Goal: Information Seeking & Learning: Learn about a topic

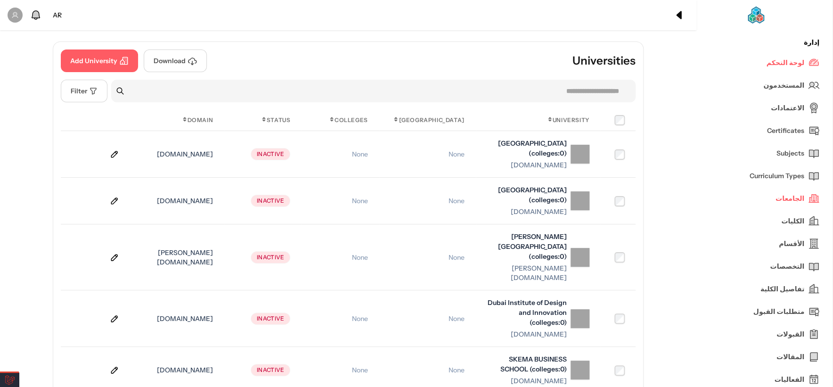
click at [776, 193] on link "الجامعات" at bounding box center [765, 198] width 110 height 23
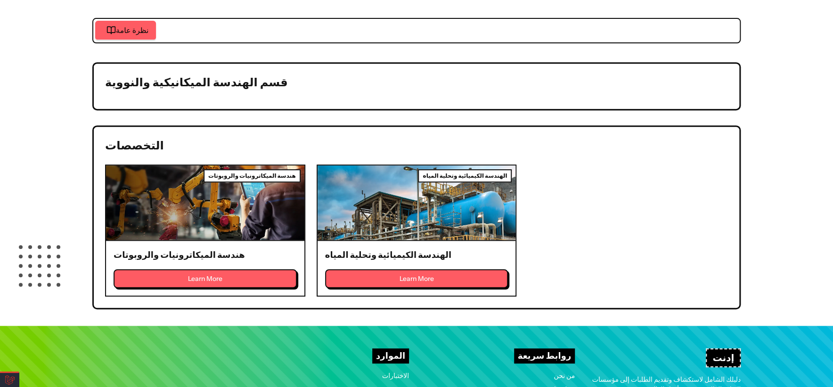
scroll to position [209, 0]
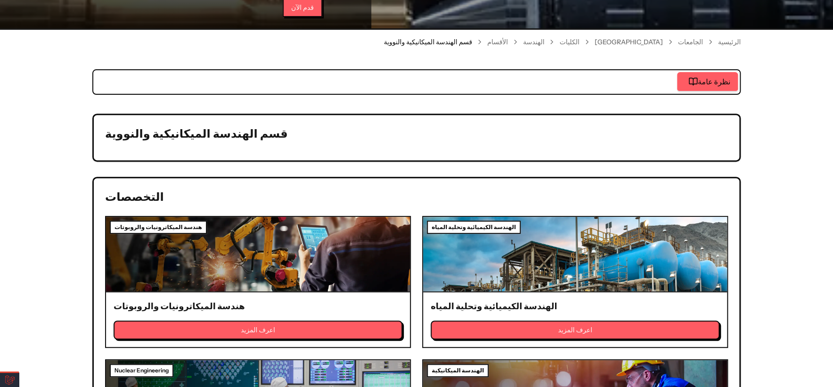
scroll to position [157, 0]
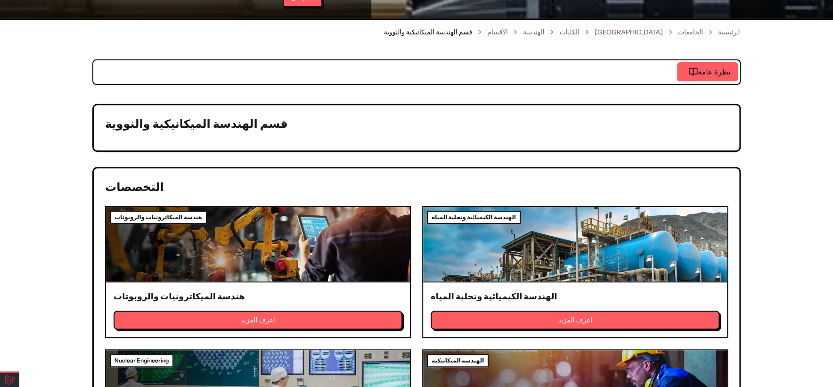
click at [699, 33] on link "الجامعات" at bounding box center [690, 31] width 25 height 9
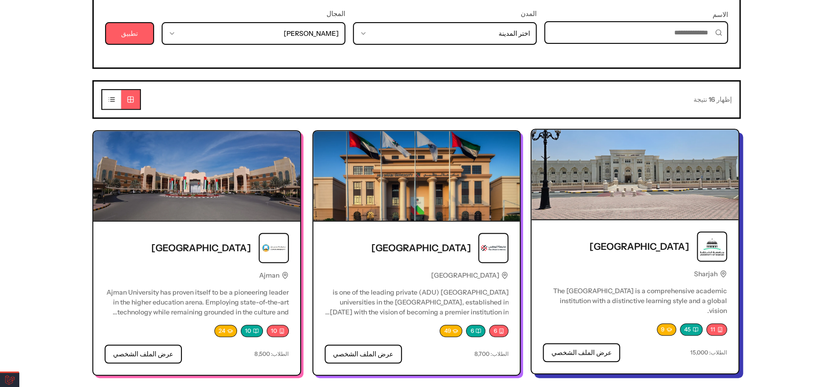
scroll to position [209, 0]
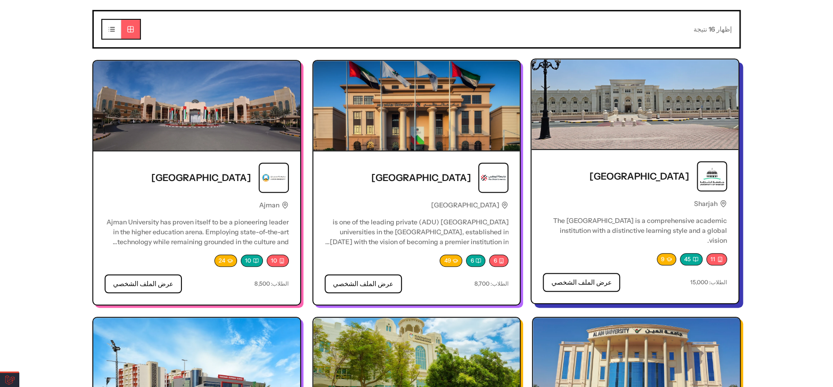
click at [627, 110] on img at bounding box center [634, 104] width 207 height 90
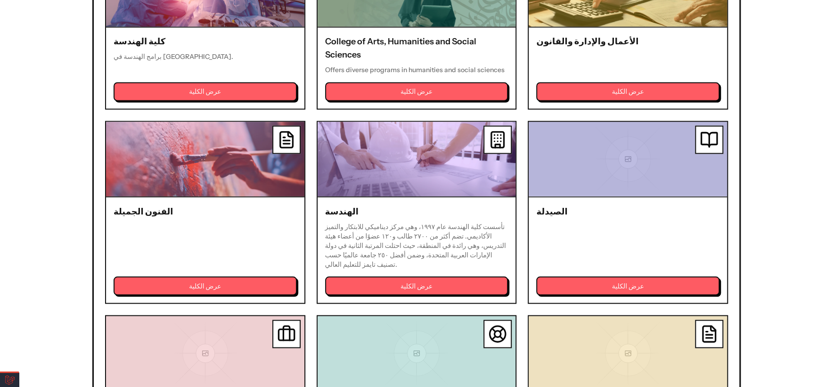
scroll to position [889, 0]
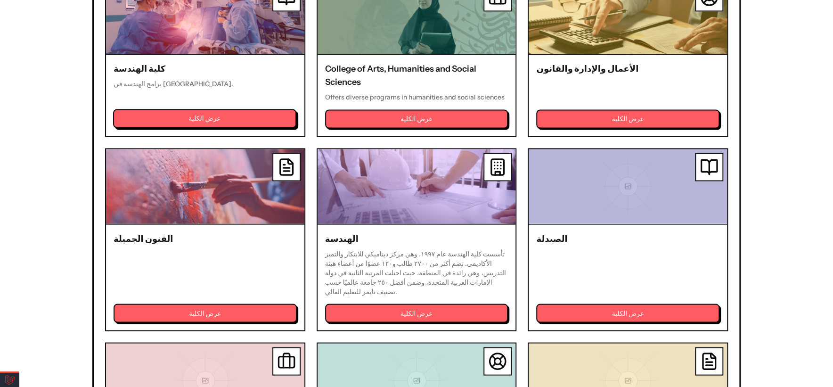
click at [241, 117] on button "عرض الكلية" at bounding box center [204, 118] width 183 height 19
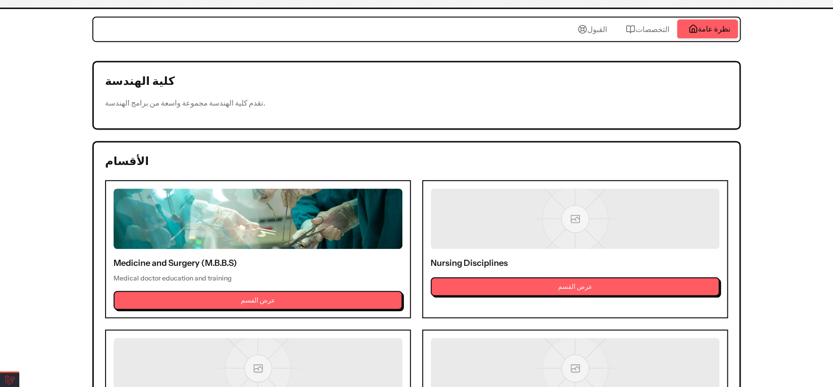
scroll to position [314, 0]
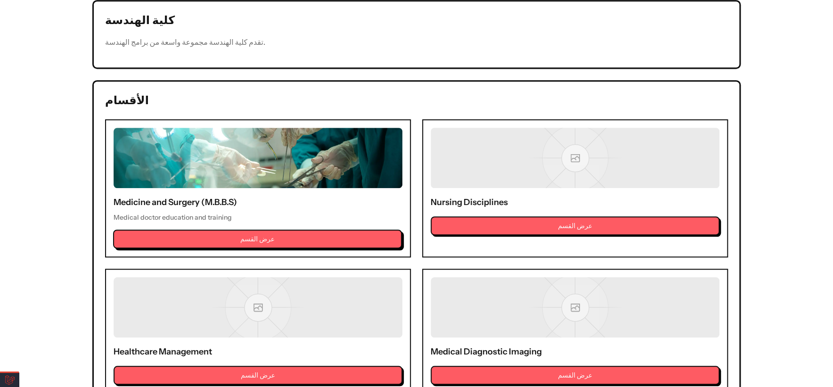
click at [305, 235] on button "عرض القسم" at bounding box center [257, 238] width 289 height 19
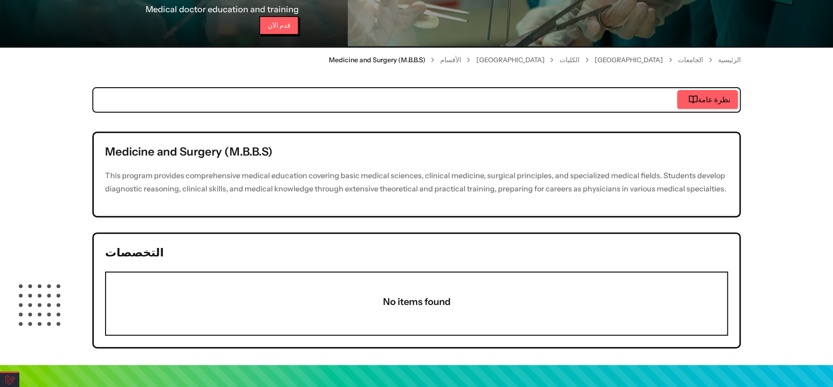
scroll to position [52, 0]
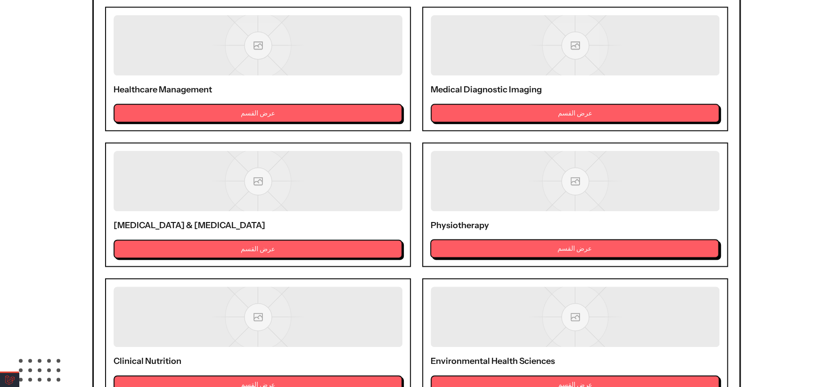
scroll to position [733, 0]
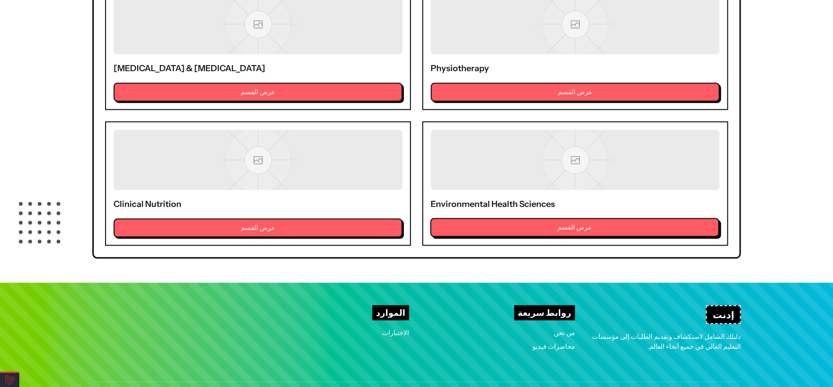
click at [510, 229] on button "عرض القسم" at bounding box center [574, 227] width 289 height 19
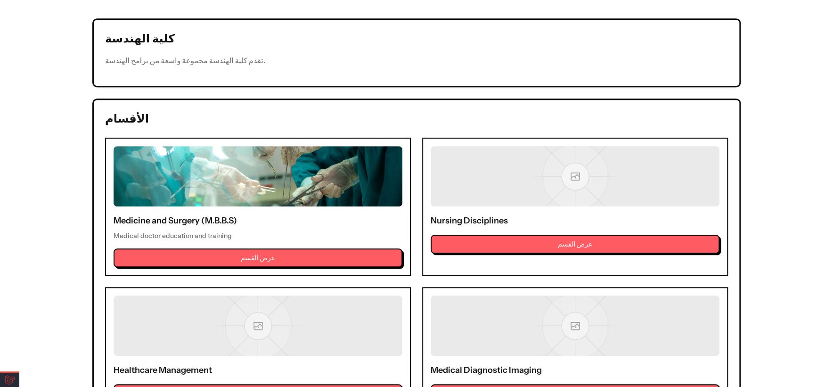
scroll to position [314, 0]
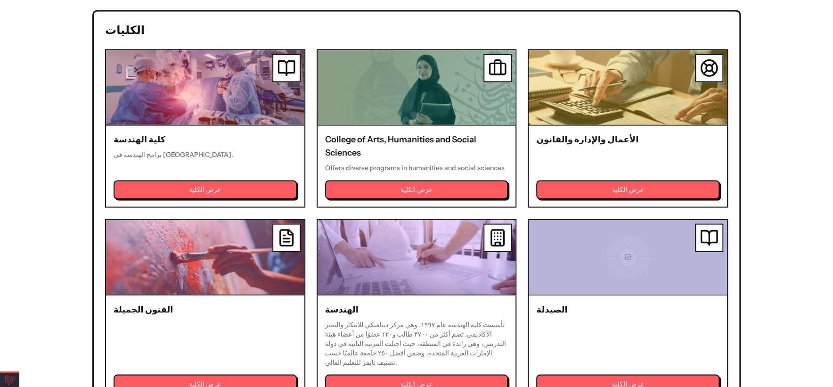
scroll to position [837, 0]
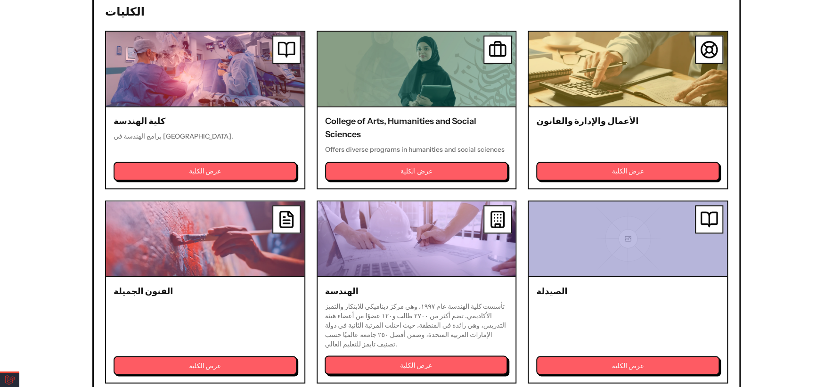
click at [419, 366] on button "عرض الكلية" at bounding box center [416, 364] width 183 height 19
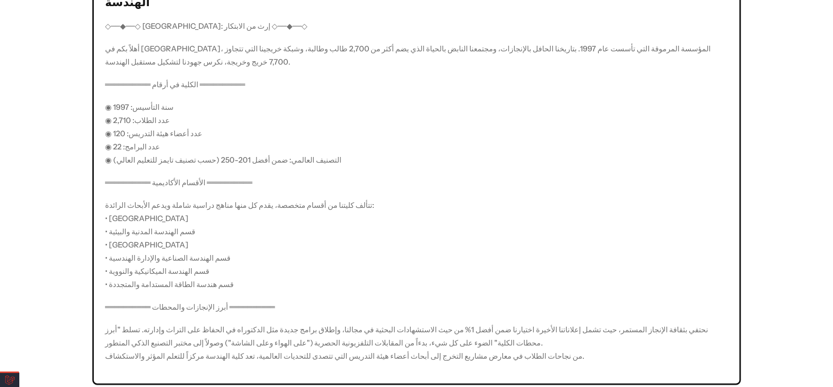
scroll to position [314, 0]
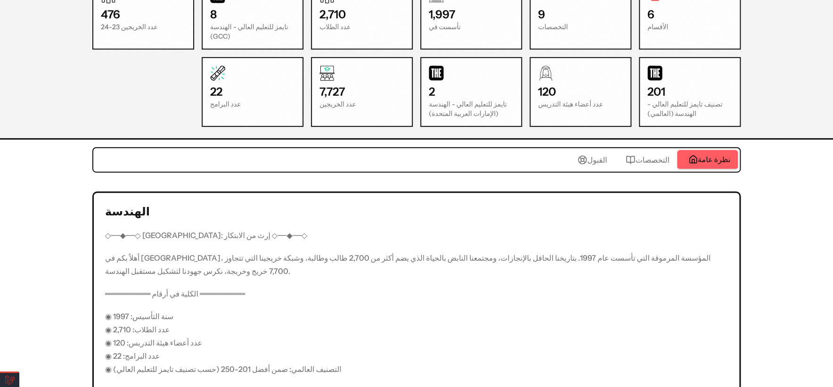
click at [629, 158] on icon "button" at bounding box center [630, 159] width 9 height 9
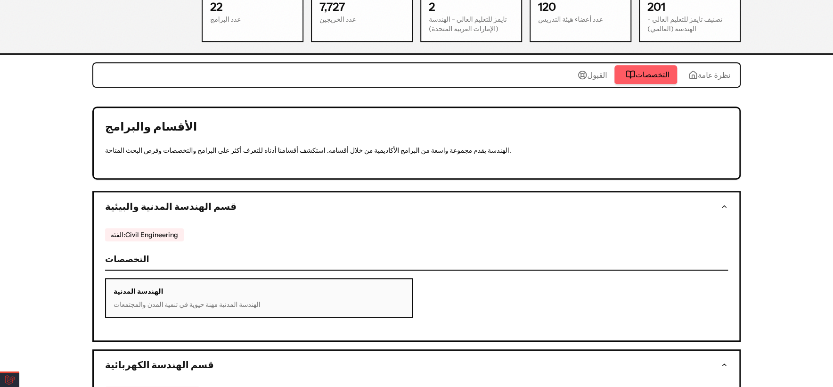
scroll to position [209, 0]
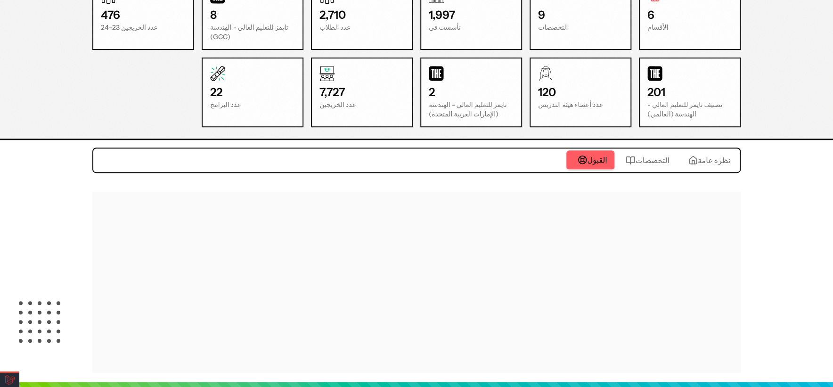
click at [612, 166] on button "القبول" at bounding box center [590, 160] width 48 height 20
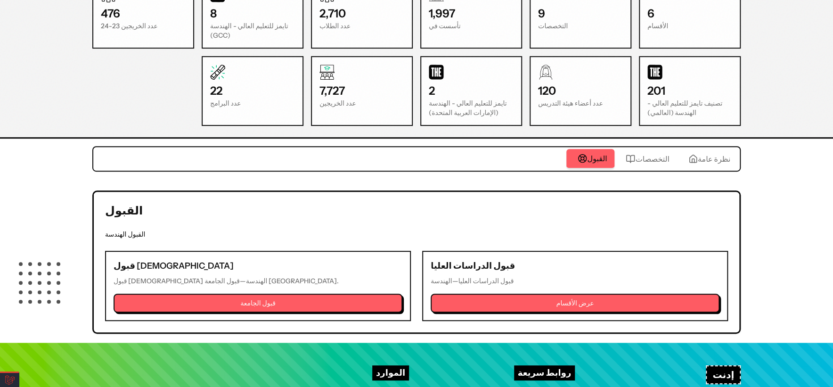
scroll to position [307, 0]
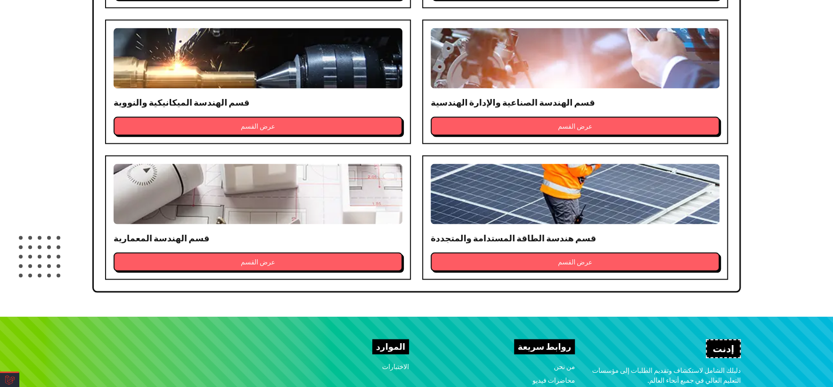
scroll to position [987, 0]
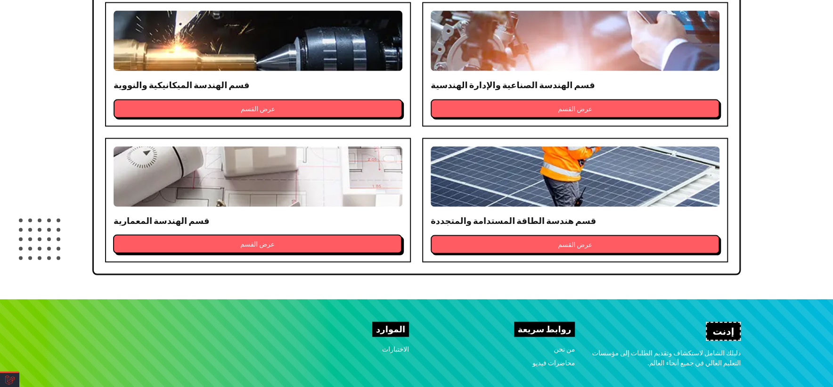
click at [269, 243] on button "عرض القسم" at bounding box center [257, 243] width 289 height 19
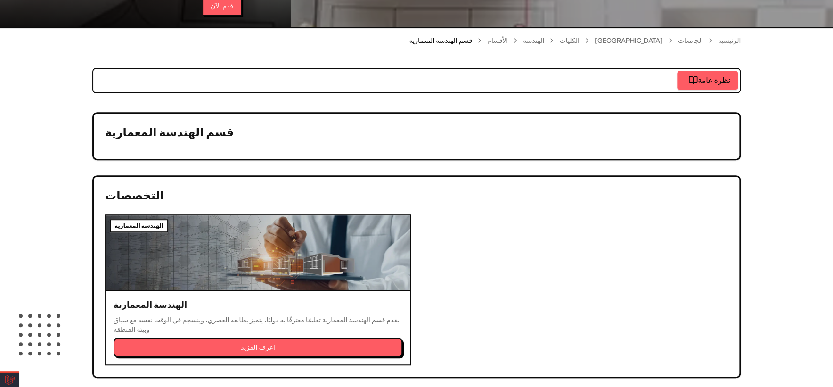
scroll to position [157, 0]
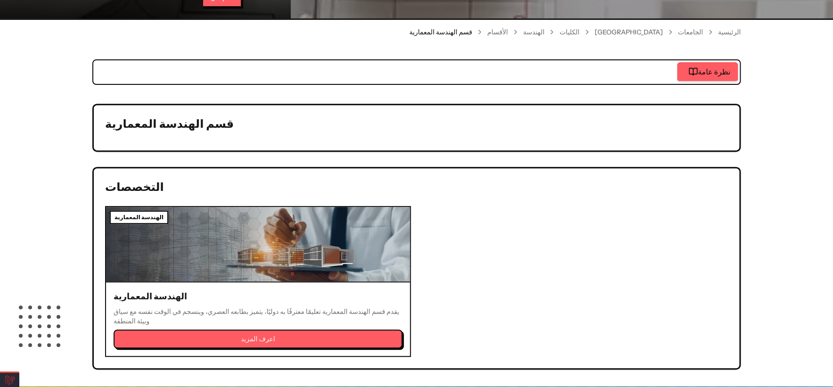
click at [294, 346] on div "الهندسة المعمارية يقدم قسم الهندسة المعمارية تعليمًا معترفًا به دوليًا، يتميز ب…" at bounding box center [258, 318] width 304 height 73
click at [294, 338] on button "اعرف المزيد" at bounding box center [257, 338] width 289 height 19
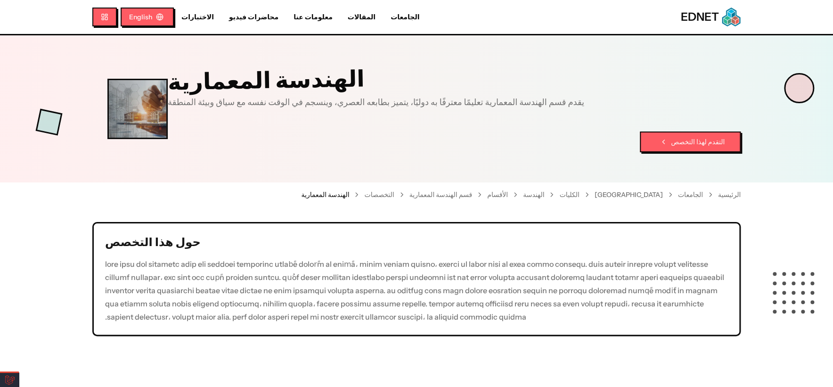
scroll to position [179, 0]
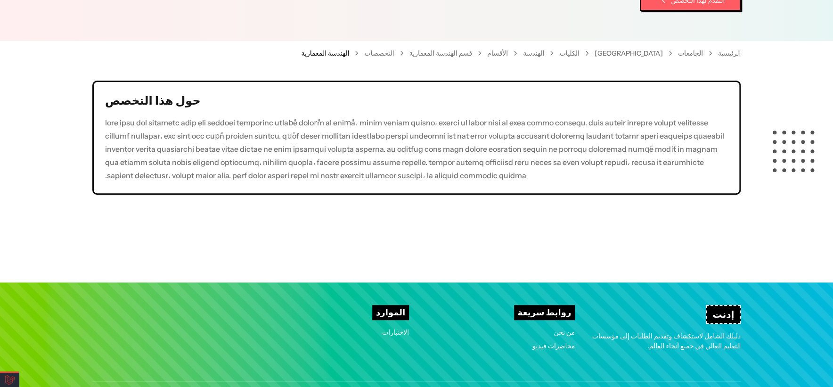
scroll to position [117, 0]
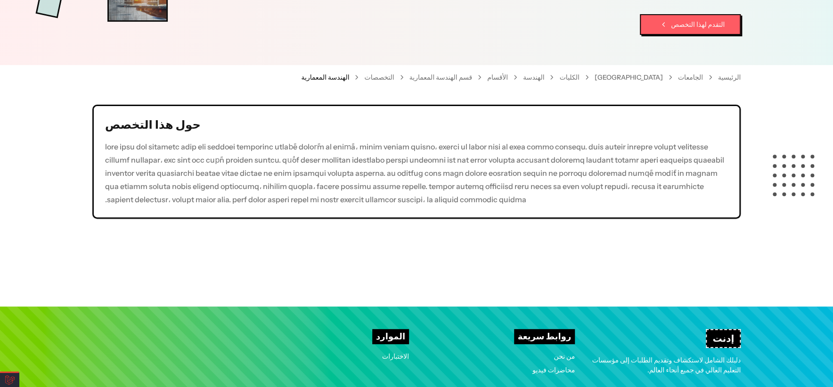
click at [523, 75] on div "الأقسام" at bounding box center [505, 77] width 36 height 9
click at [472, 75] on link "قسم الهندسة المعمارية" at bounding box center [440, 77] width 63 height 9
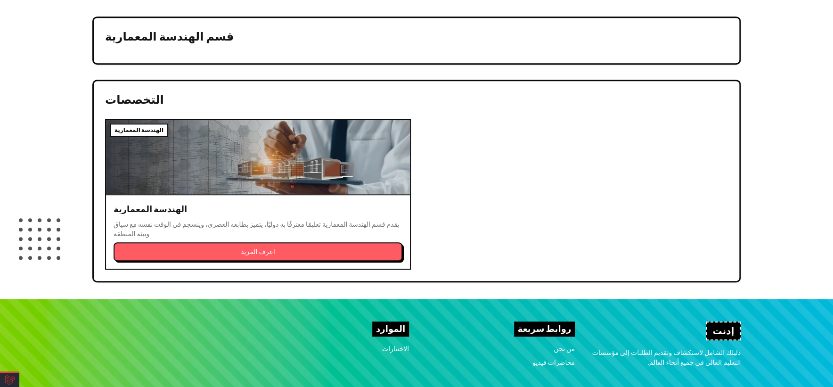
scroll to position [261, 0]
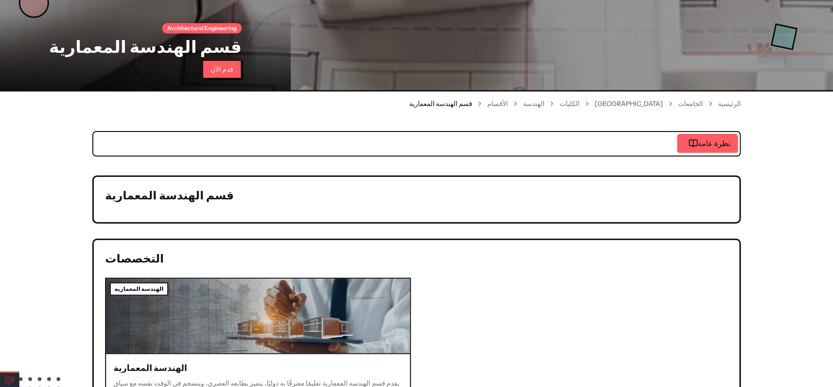
scroll to position [147, 0]
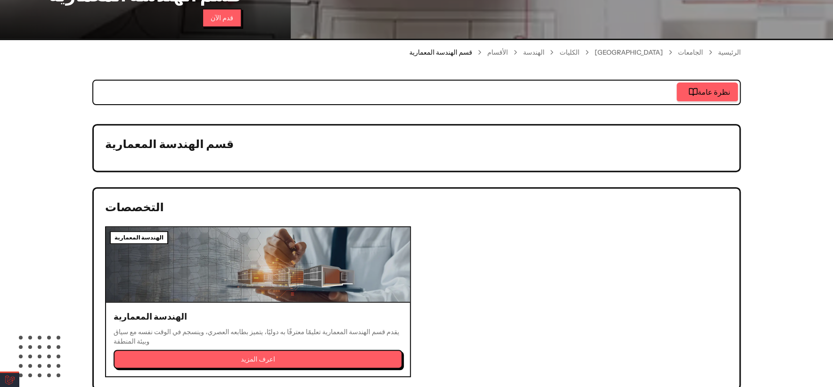
scroll to position [137, 0]
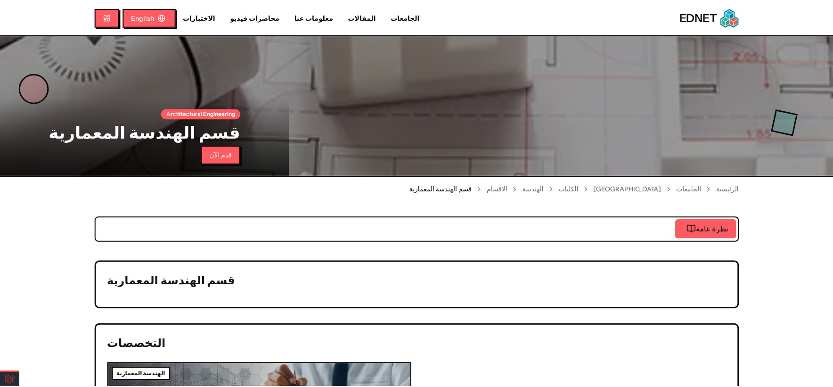
scroll to position [127, 0]
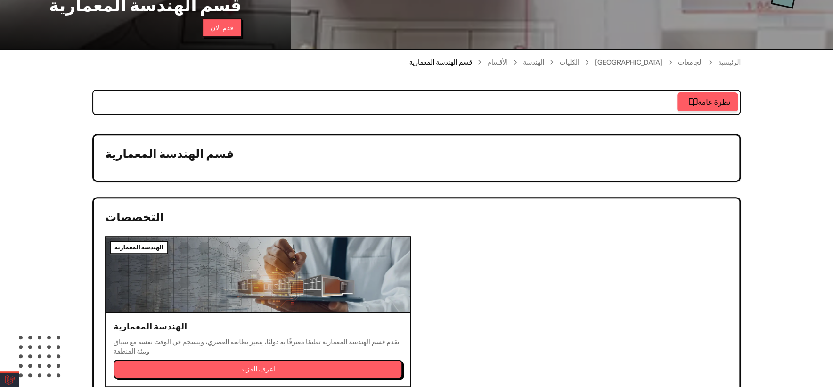
click at [523, 61] on div "الأقسام" at bounding box center [505, 61] width 36 height 9
click at [544, 63] on link "الهندسة" at bounding box center [533, 61] width 21 height 9
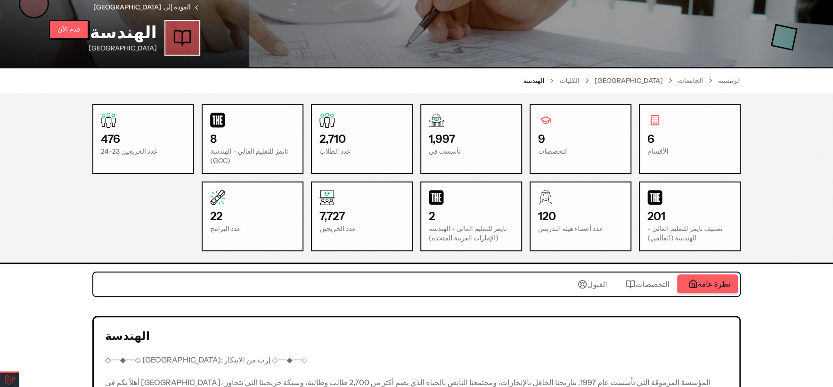
scroll to position [261, 0]
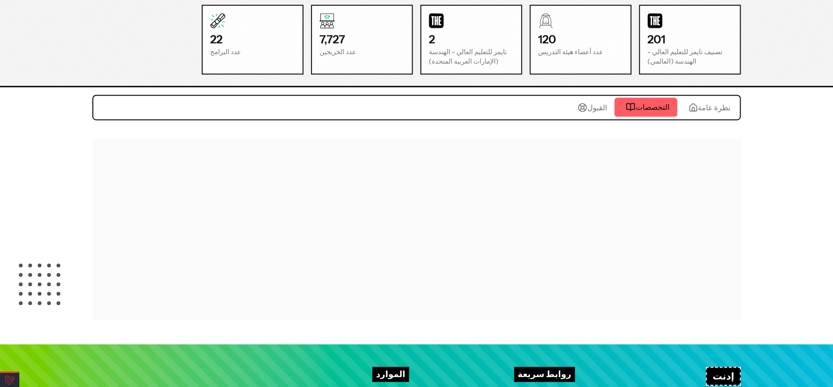
click at [647, 108] on span "التخصصات" at bounding box center [652, 106] width 34 height 11
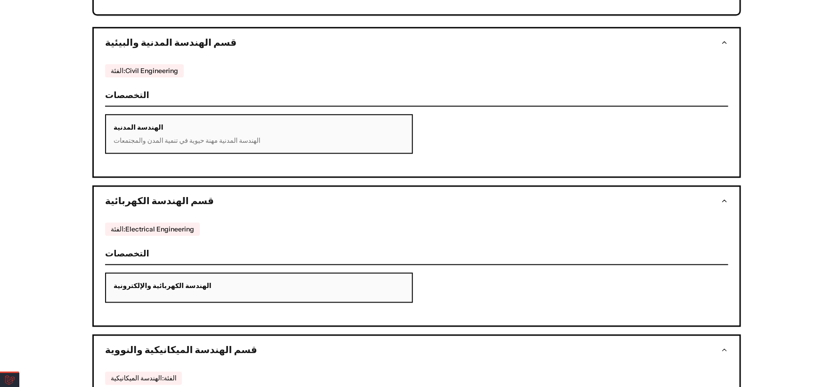
scroll to position [313, 0]
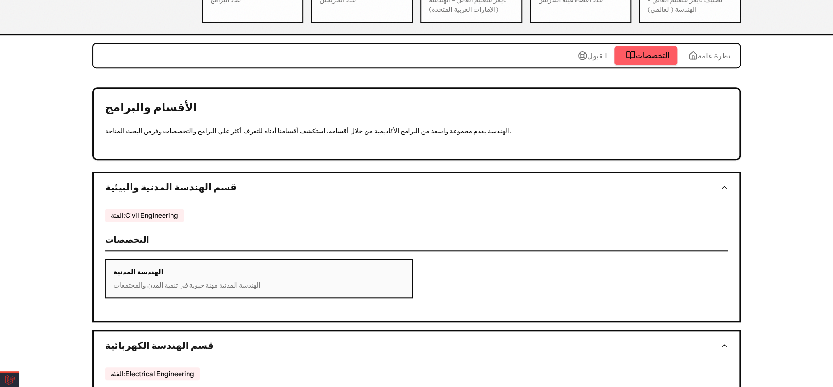
click at [719, 187] on button "قسم الهندسة المدنية والبيئية" at bounding box center [416, 187] width 645 height 28
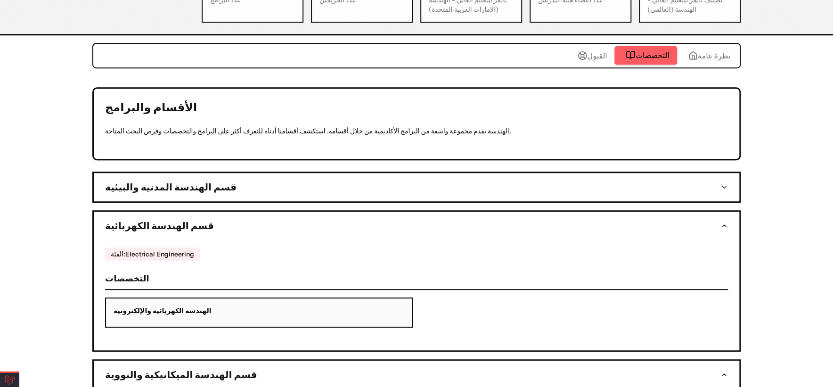
click at [719, 187] on button "قسم الهندسة المدنية والبيئية" at bounding box center [416, 187] width 645 height 28
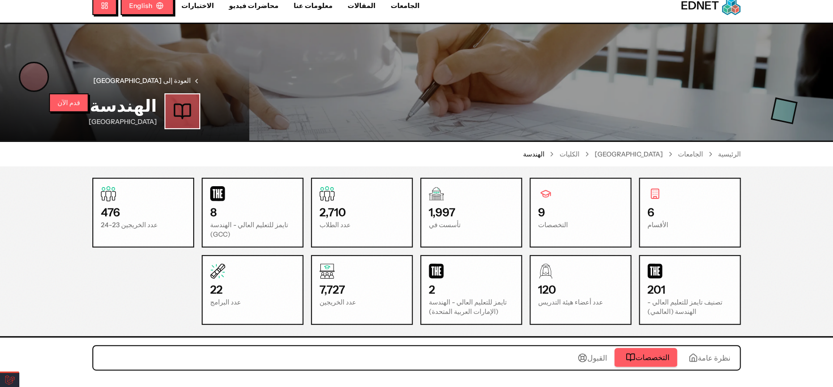
scroll to position [0, 0]
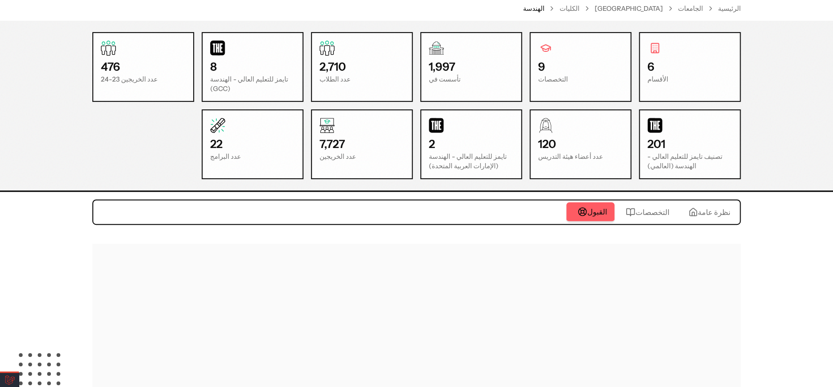
click at [602, 212] on span "القبول" at bounding box center [597, 211] width 20 height 11
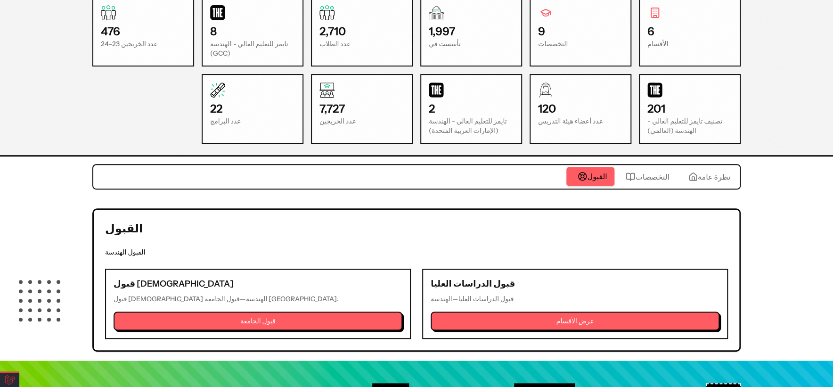
scroll to position [307, 0]
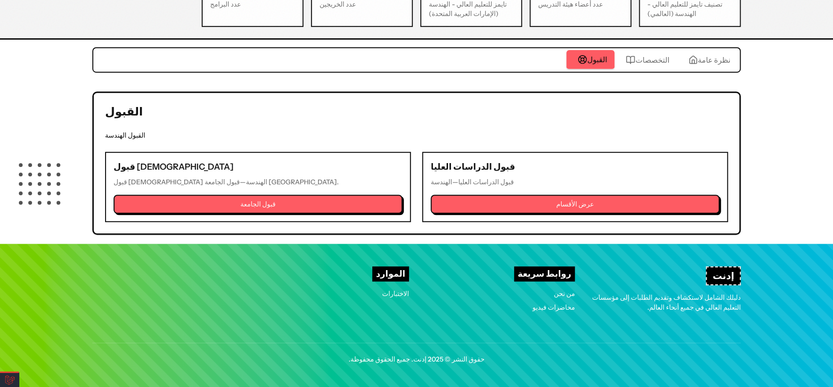
click at [718, 57] on div "القبول نظرة عامة التخصصات القبول القبول القبول الهندسة قبول البكالوريوس قبول ال…" at bounding box center [416, 141] width 648 height 188
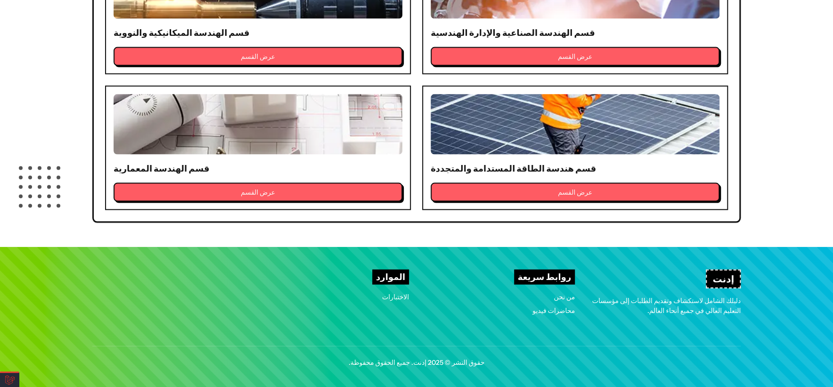
scroll to position [1039, 0]
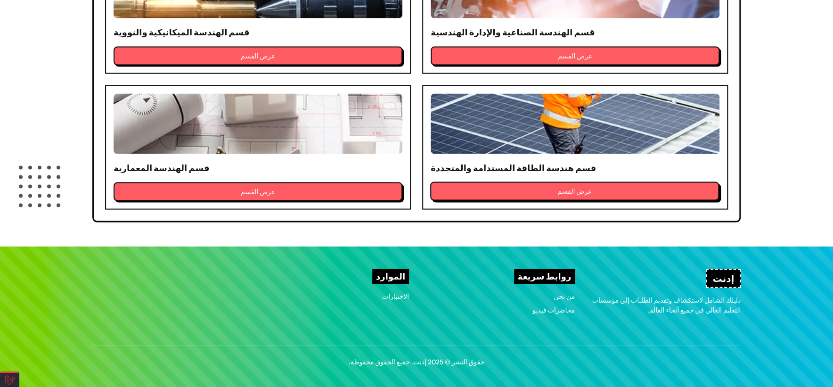
click at [477, 192] on button "عرض القسم" at bounding box center [574, 191] width 289 height 19
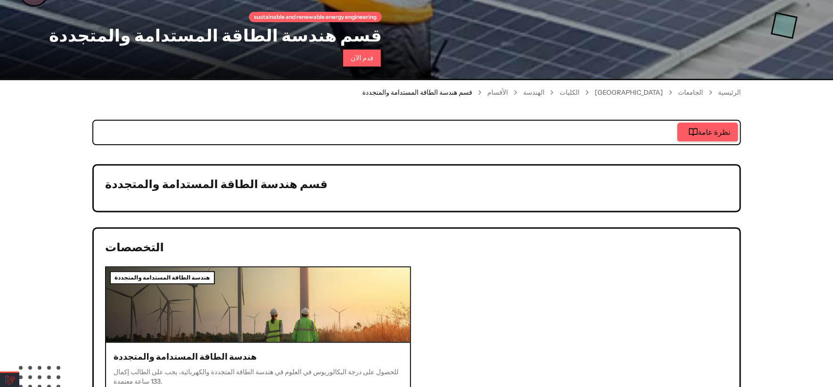
scroll to position [157, 0]
